Goal: Navigation & Orientation: Understand site structure

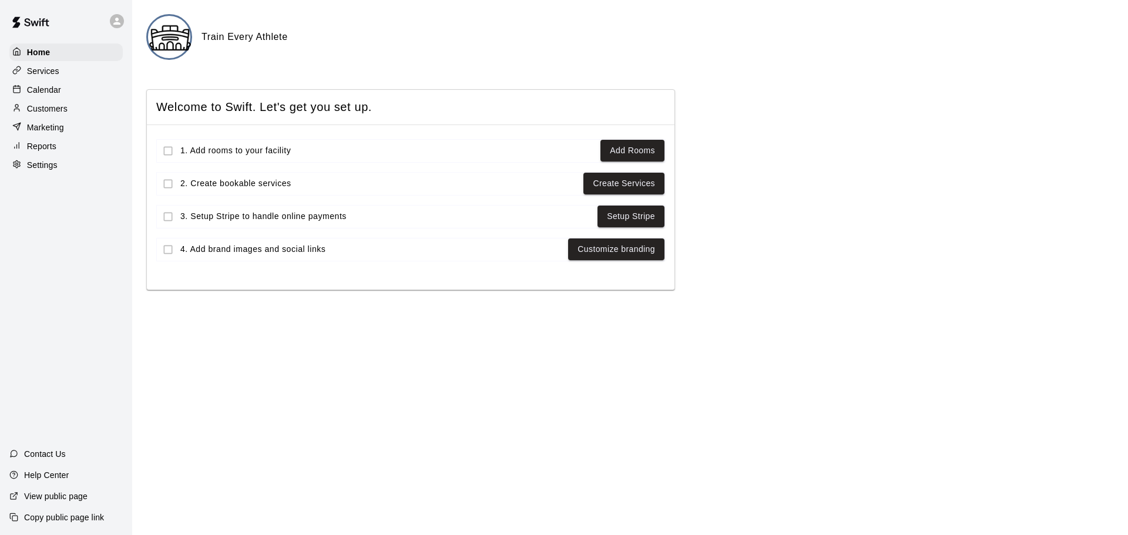
click at [190, 110] on span "Welcome to Swift. Let's get you set up." at bounding box center [410, 107] width 509 height 16
click at [258, 62] on div "Train Every Athlete Welcome to Swift. Let's get you set up. 1. Add rooms to you…" at bounding box center [629, 152] width 967 height 276
click at [634, 221] on link "Setup Stripe" at bounding box center [631, 216] width 48 height 15
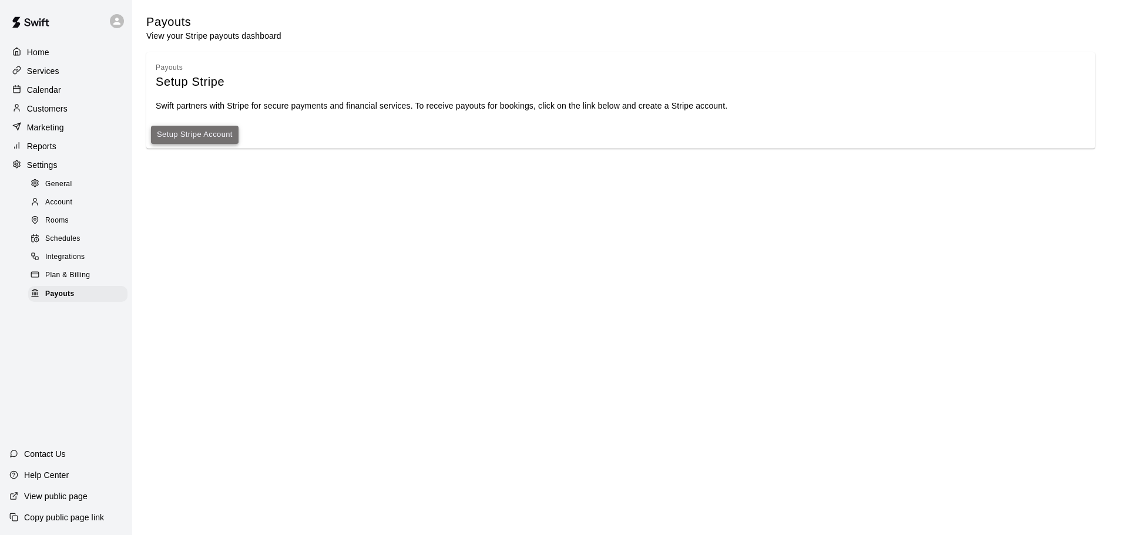
click at [227, 142] on link "Setup Stripe Account" at bounding box center [195, 135] width 76 height 14
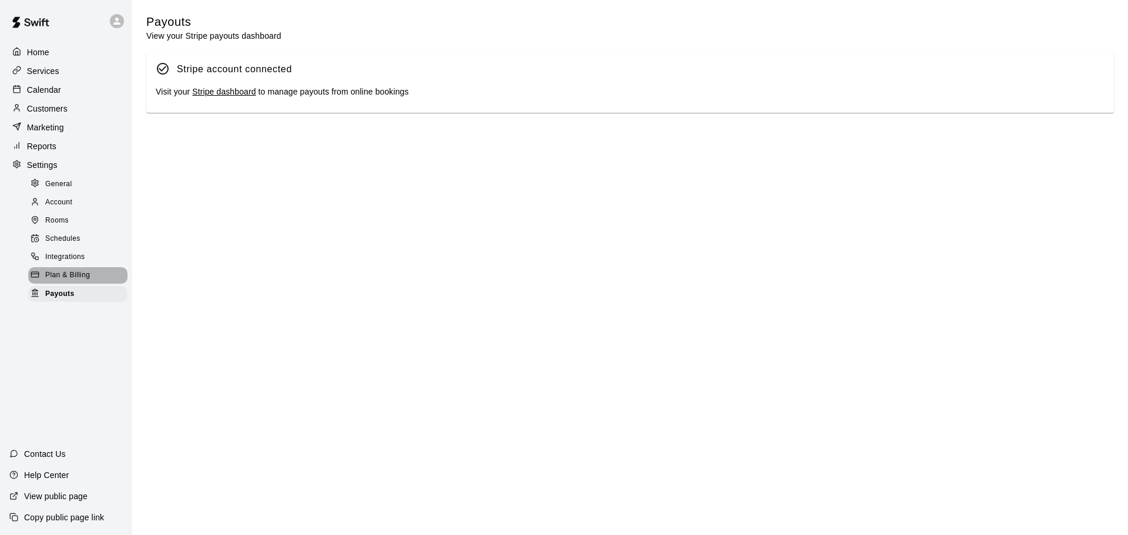
click at [81, 279] on span "Plan & Billing" at bounding box center [67, 276] width 45 height 12
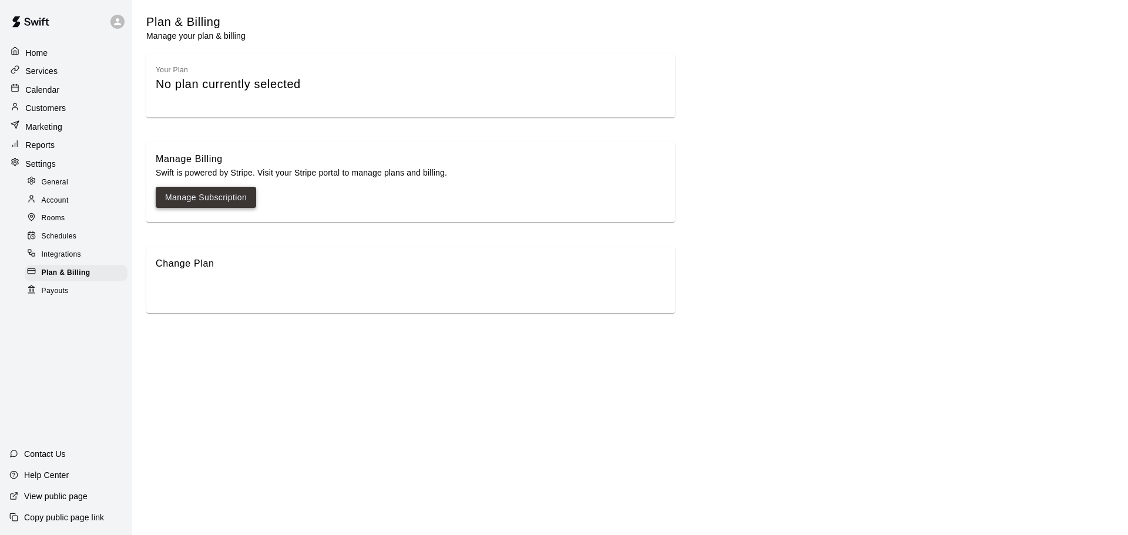
click at [213, 200] on link "Manage Subscription" at bounding box center [206, 197] width 82 height 15
click at [77, 219] on div "Rooms" at bounding box center [76, 218] width 103 height 16
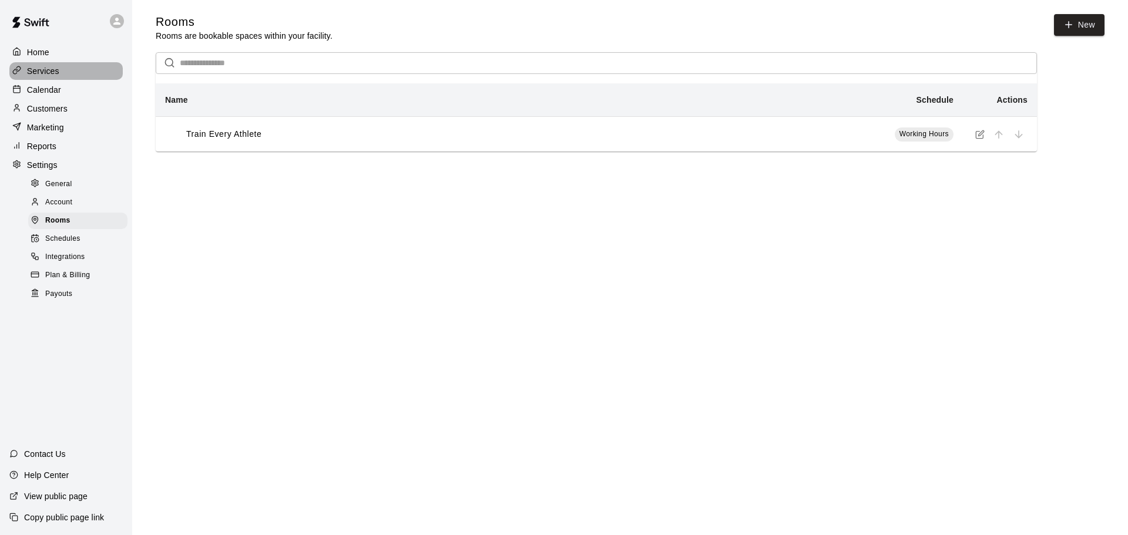
click at [74, 70] on div "Services" at bounding box center [65, 71] width 113 height 18
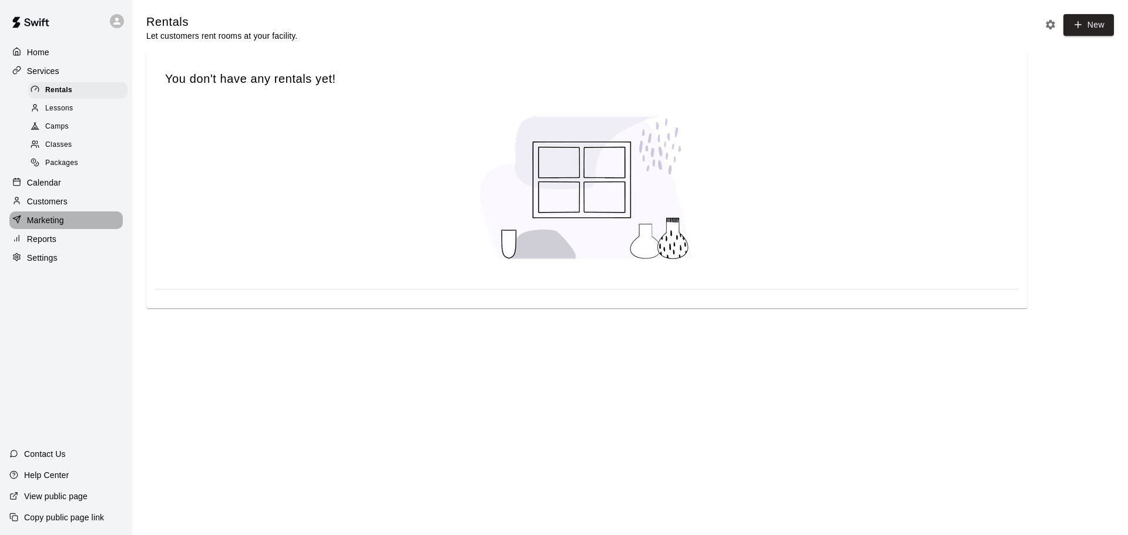
click at [58, 226] on p "Marketing" at bounding box center [45, 220] width 37 height 12
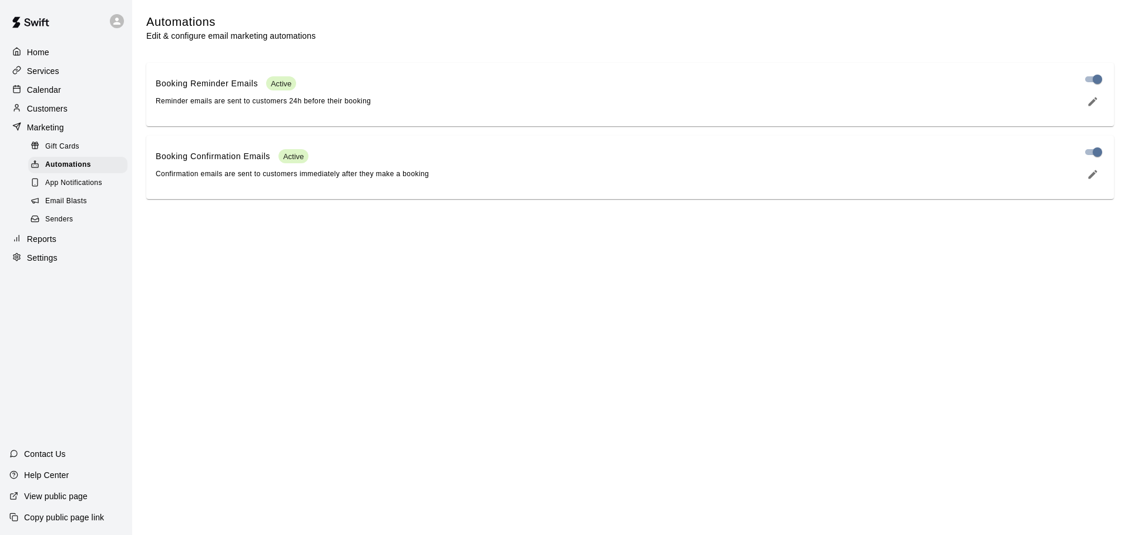
click at [62, 206] on span "Email Blasts" at bounding box center [66, 202] width 42 height 12
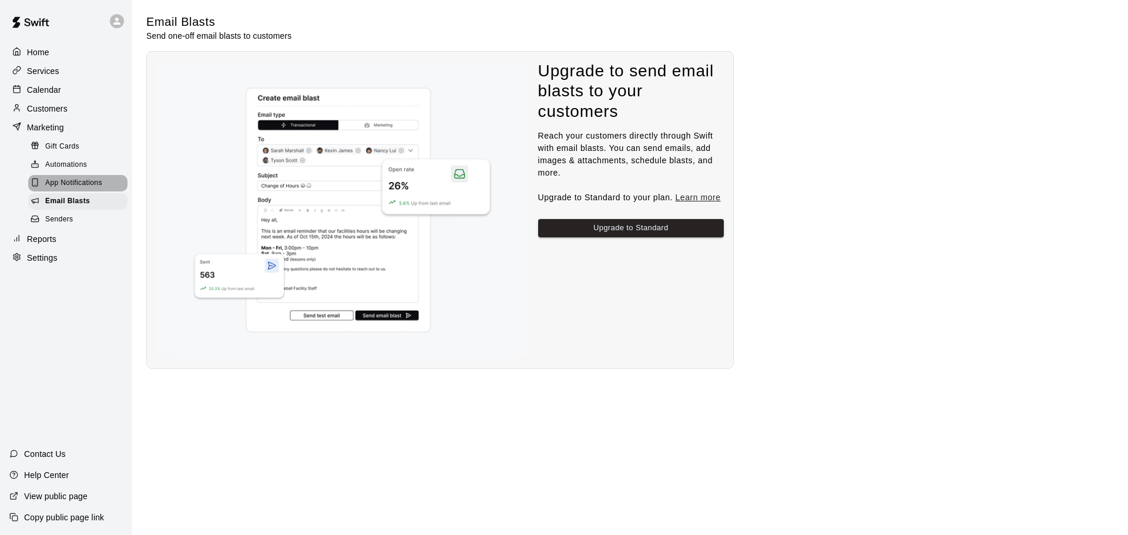
click at [69, 189] on span "App Notifications" at bounding box center [73, 183] width 57 height 12
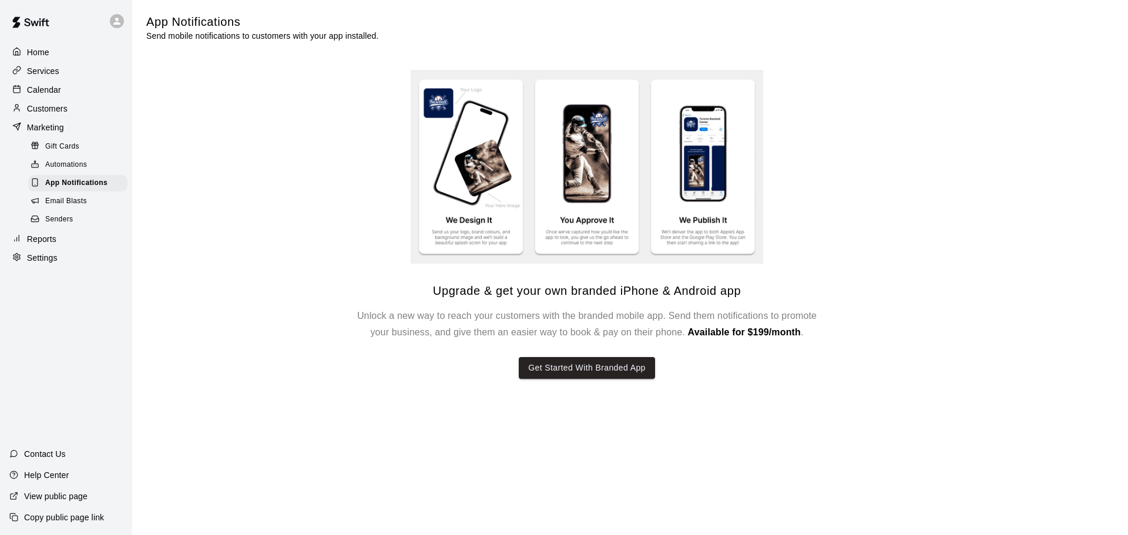
click at [47, 162] on div "Automations" at bounding box center [77, 165] width 99 height 16
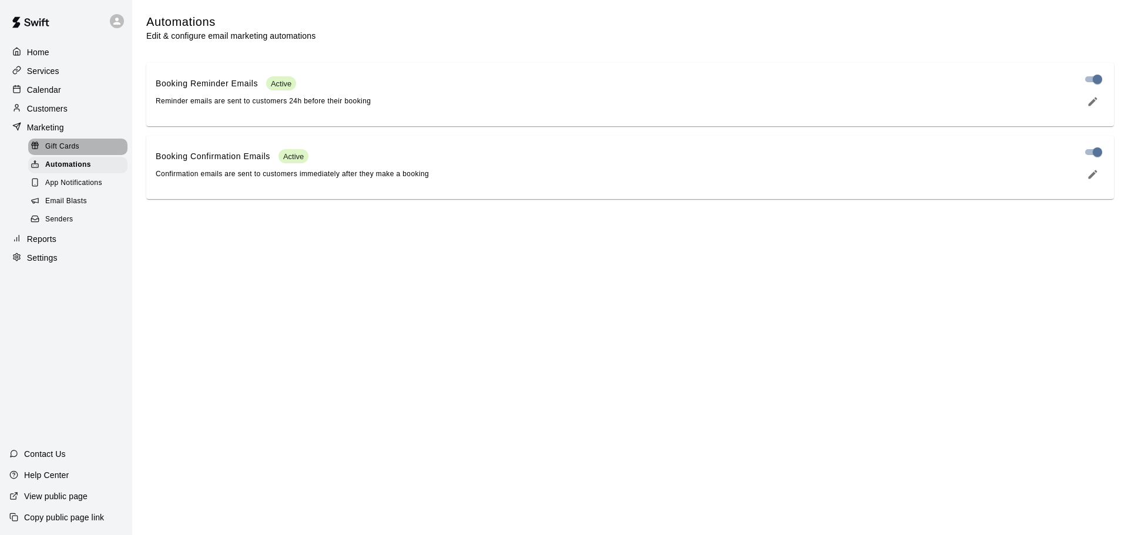
click at [59, 149] on span "Gift Cards" at bounding box center [62, 147] width 34 height 12
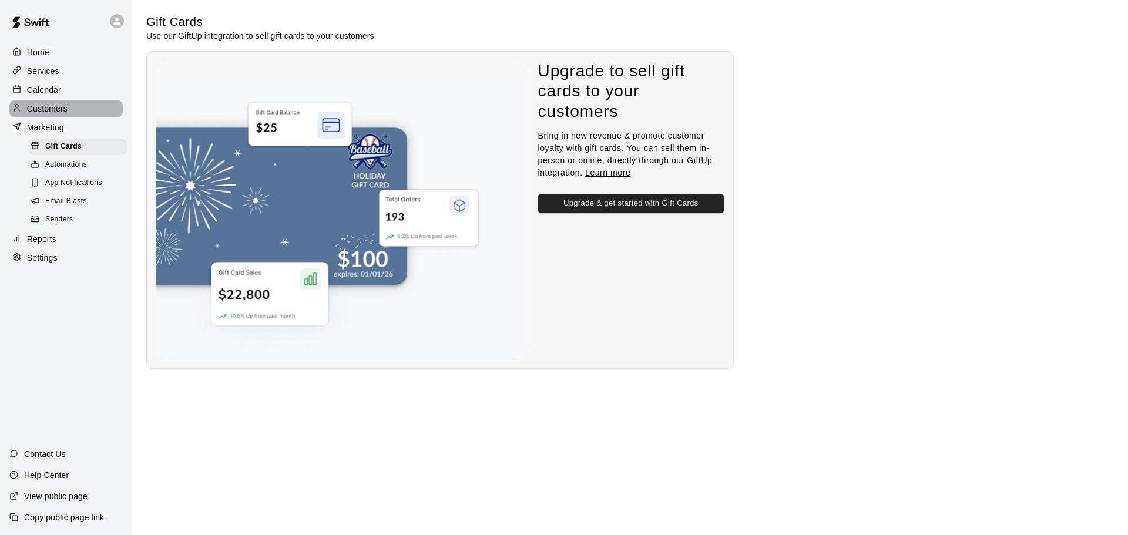
click at [43, 115] on p "Customers" at bounding box center [47, 109] width 41 height 12
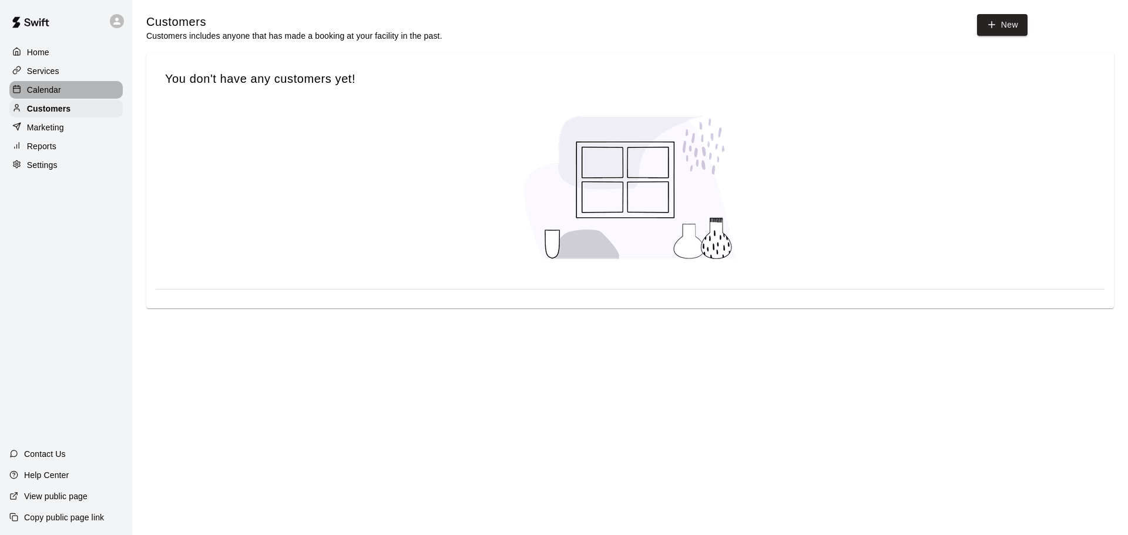
click at [51, 90] on p "Calendar" at bounding box center [44, 90] width 34 height 12
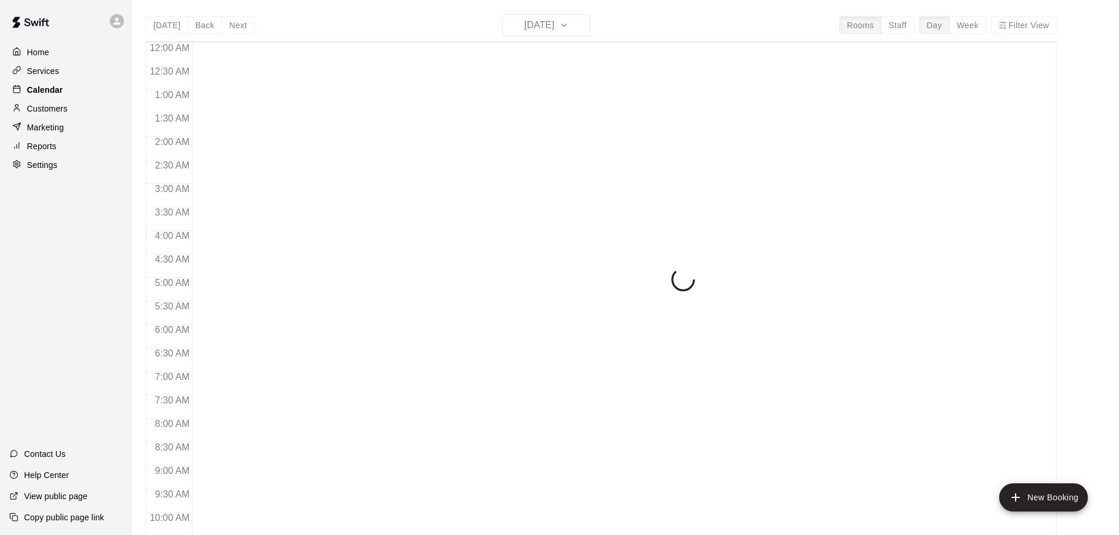
scroll to position [422, 0]
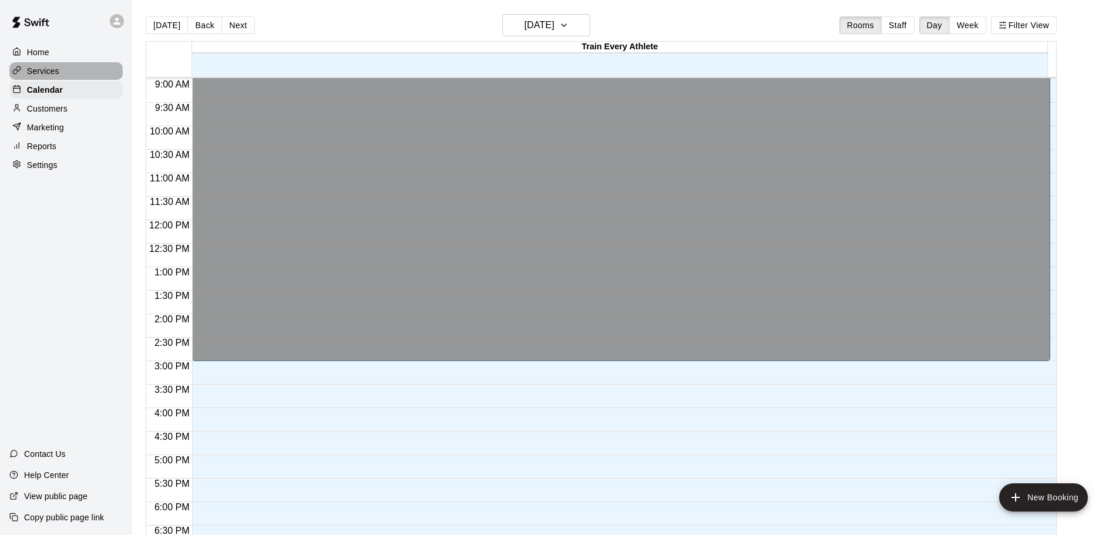
click at [50, 79] on div "Services" at bounding box center [65, 71] width 113 height 18
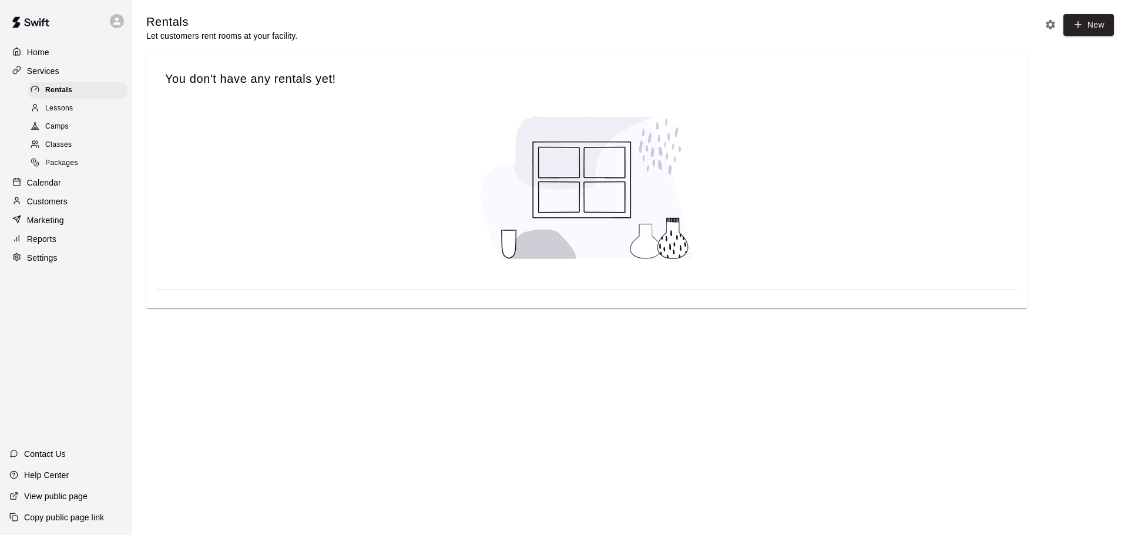
click at [38, 53] on p "Home" at bounding box center [38, 52] width 22 height 12
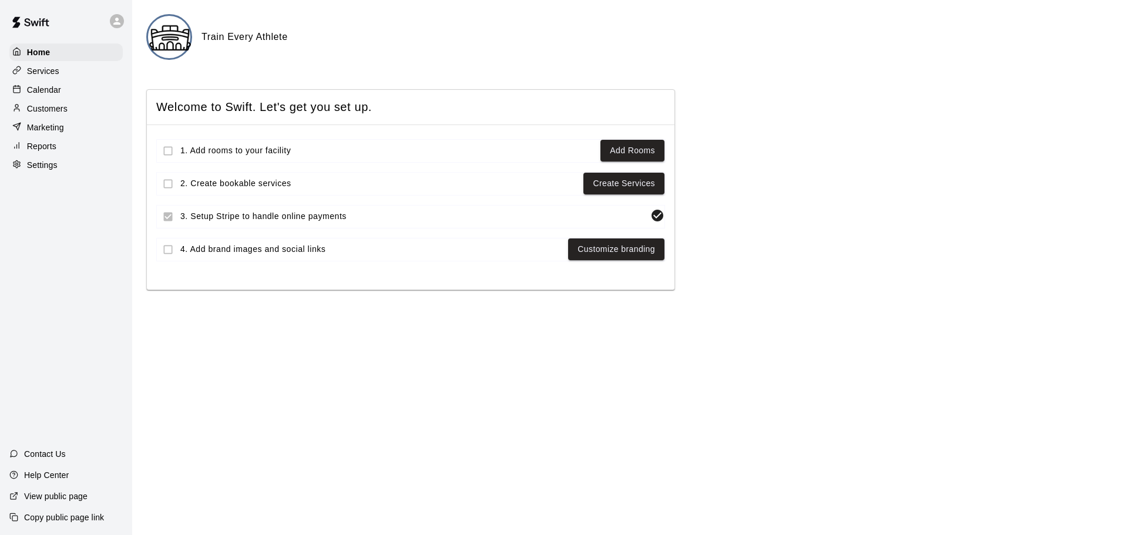
click at [53, 166] on p "Settings" at bounding box center [42, 165] width 31 height 12
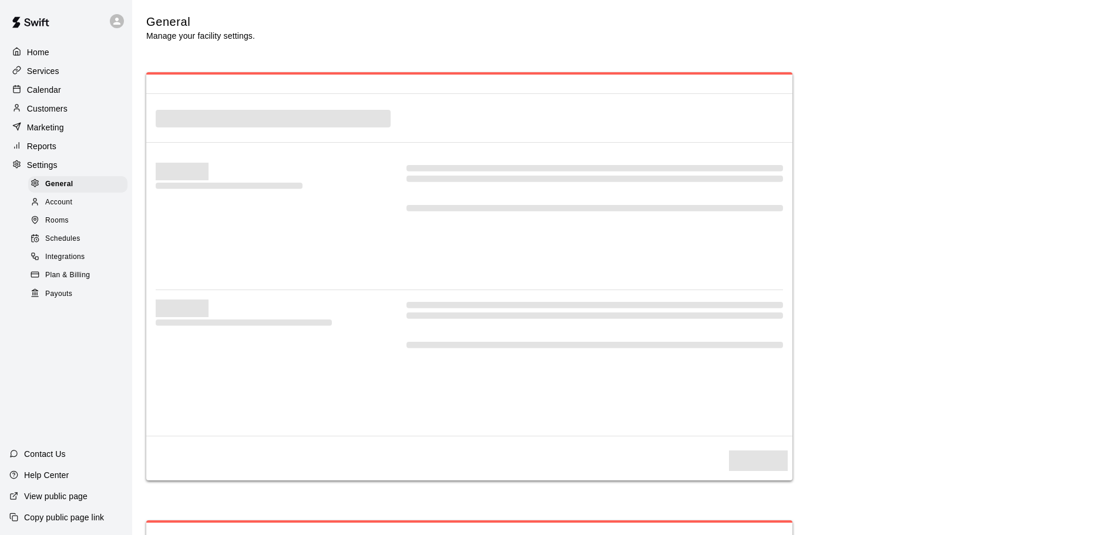
select select "**"
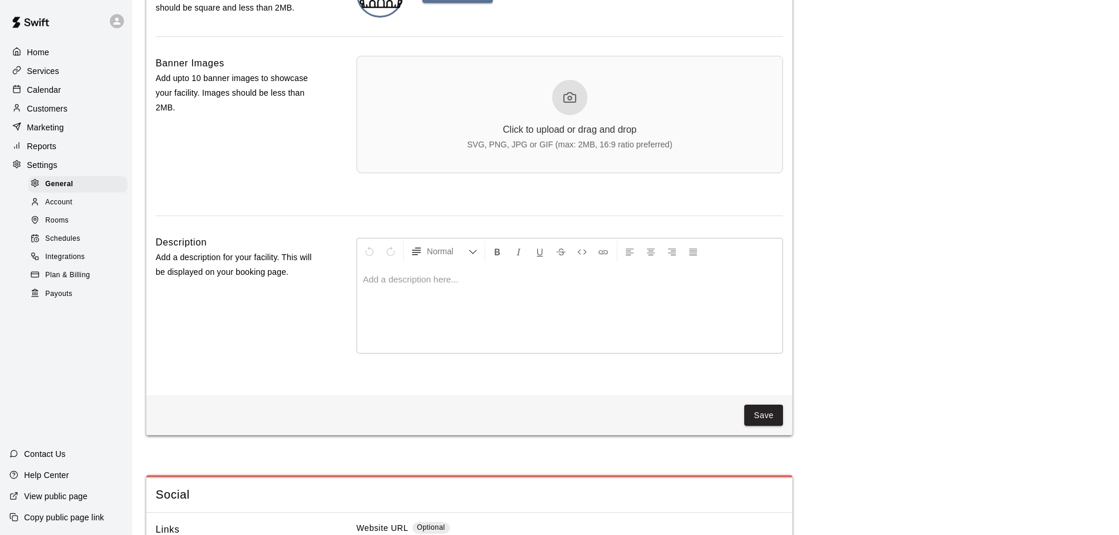
scroll to position [2349, 0]
